Goal: Task Accomplishment & Management: Use online tool/utility

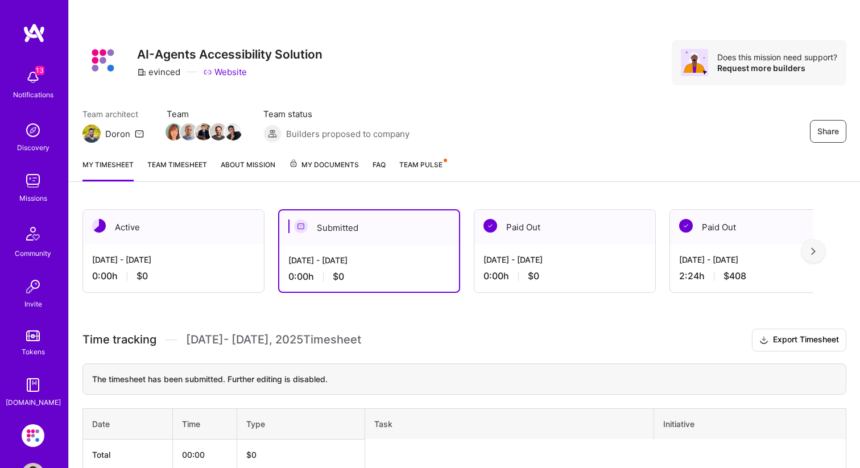
scroll to position [57, 0]
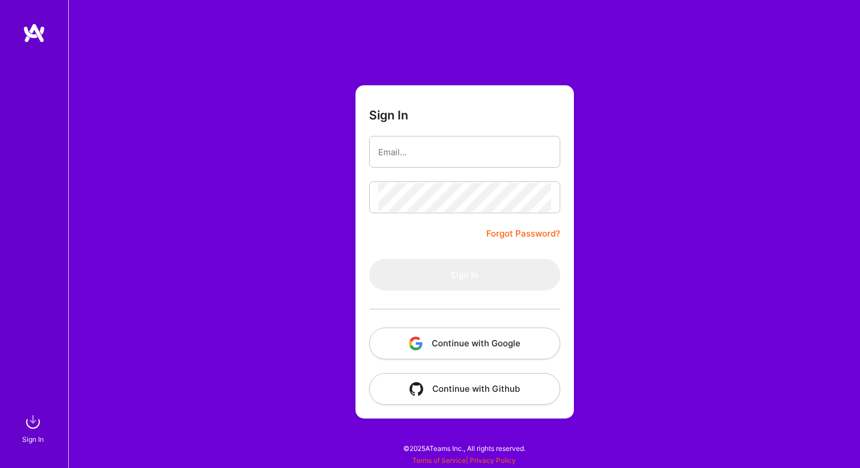
click at [472, 350] on button "Continue with Google" at bounding box center [464, 343] width 191 height 32
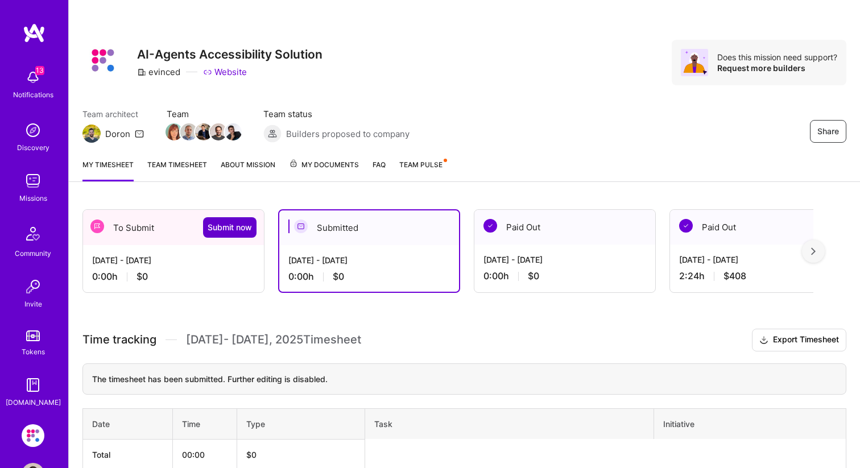
click at [235, 228] on span "Submit now" at bounding box center [230, 227] width 44 height 11
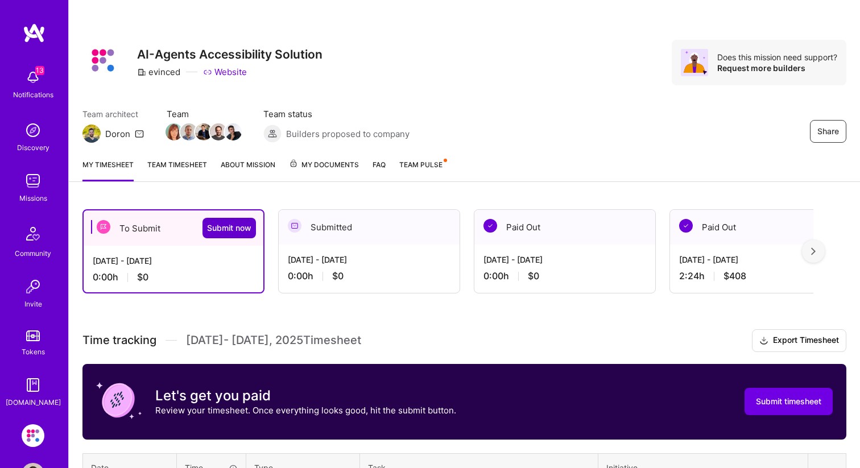
click at [230, 226] on span "Submit now" at bounding box center [229, 227] width 44 height 11
click at [227, 226] on span "Submit now" at bounding box center [229, 227] width 44 height 11
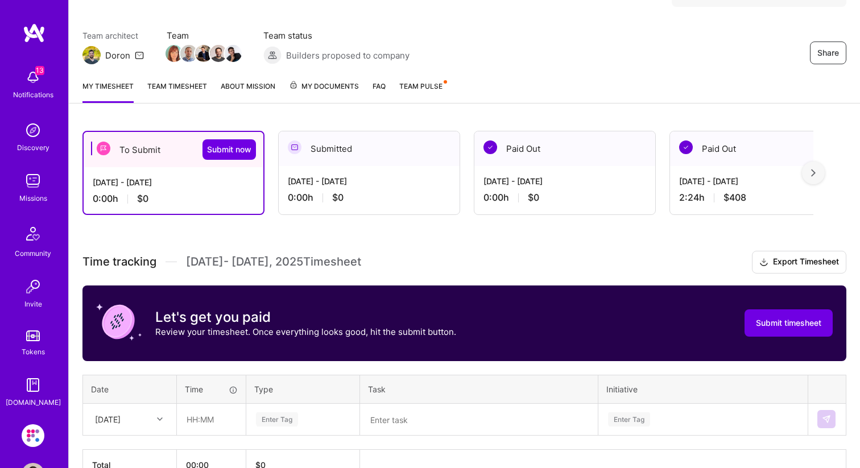
scroll to position [79, 0]
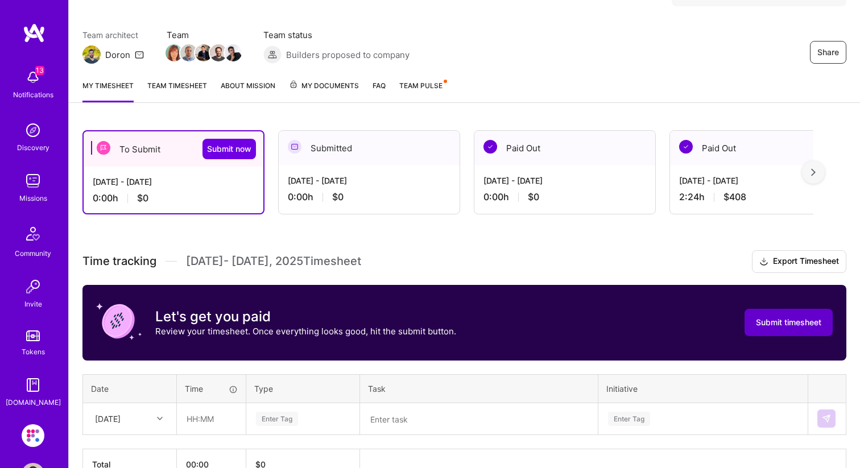
click at [803, 326] on span "Submit timesheet" at bounding box center [788, 322] width 65 height 11
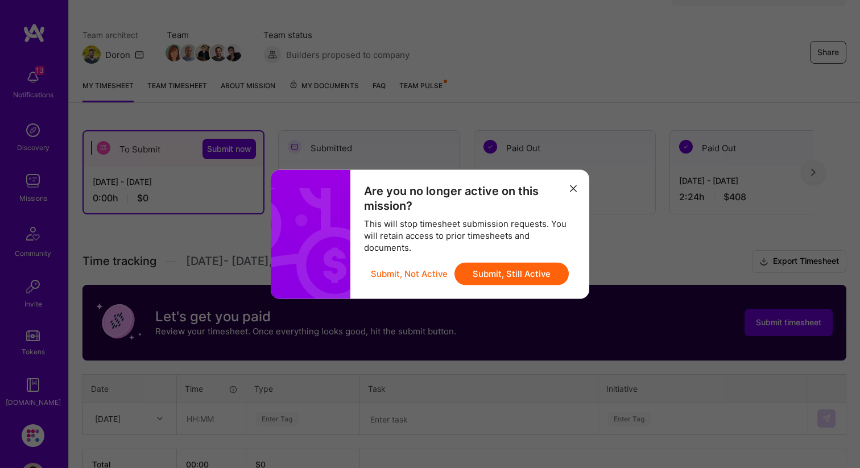
click at [497, 273] on button "Submit, Still Active" at bounding box center [511, 273] width 114 height 23
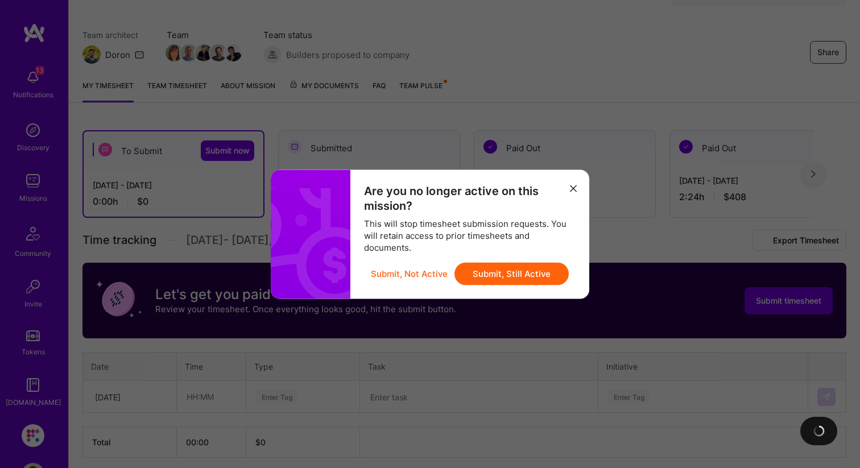
scroll to position [57, 0]
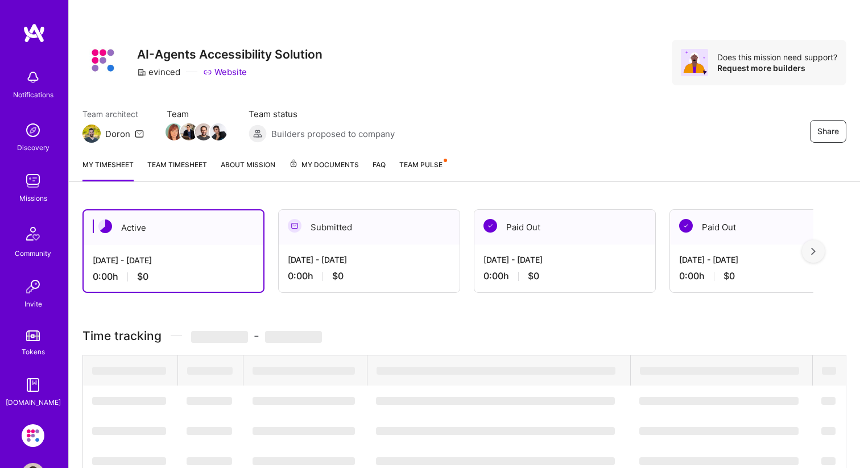
scroll to position [57, 0]
